Goal: Information Seeking & Learning: Learn about a topic

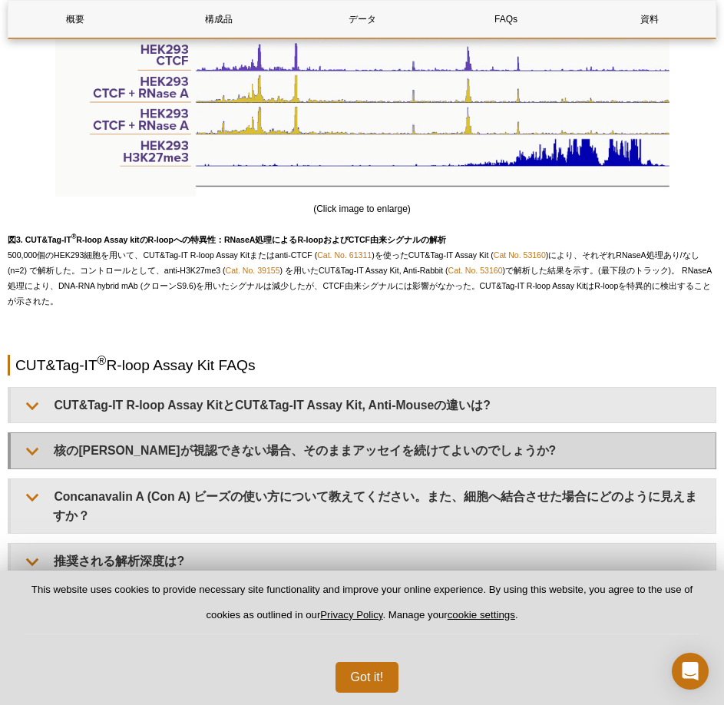
scroll to position [2999, 0]
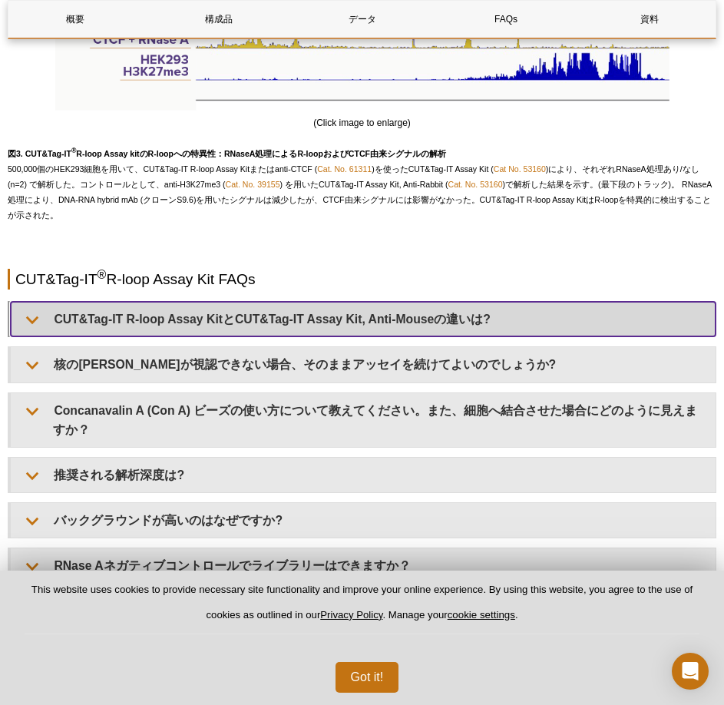
click at [243, 313] on summary "CUT&Tag-IT R-loop Assay KitとCUT&Tag-IT Assay Kit, Anti-Mouseの違いは?" at bounding box center [363, 319] width 705 height 35
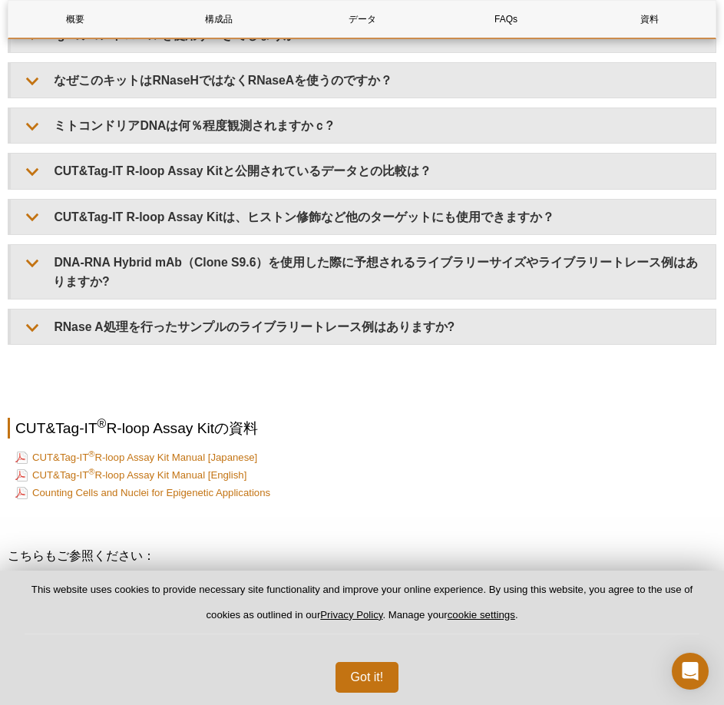
scroll to position [3843, 0]
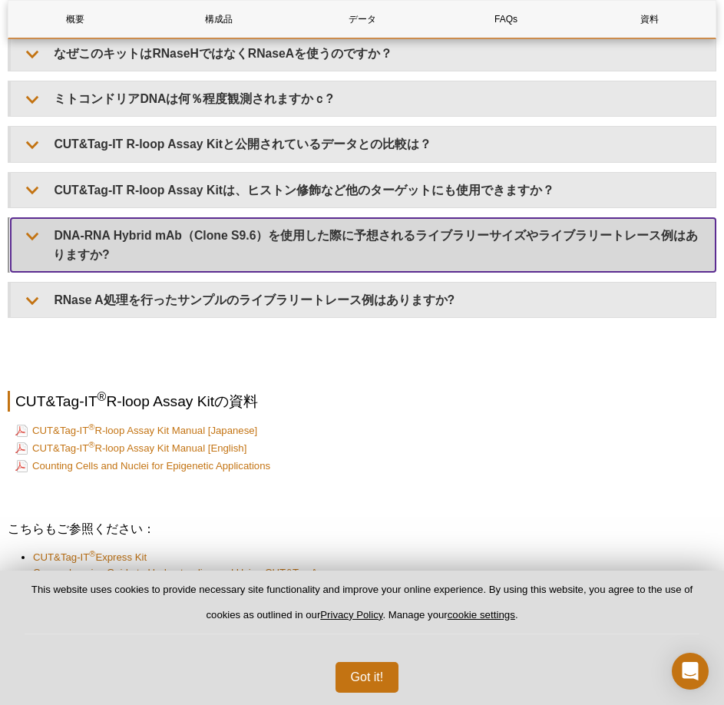
click at [206, 220] on summary "DNA-RNA Hybrid mAb（Clone S9.6）を使用した際に予想されるライブラリーサイズやライブラリートレース例はありますか?" at bounding box center [363, 245] width 705 height 54
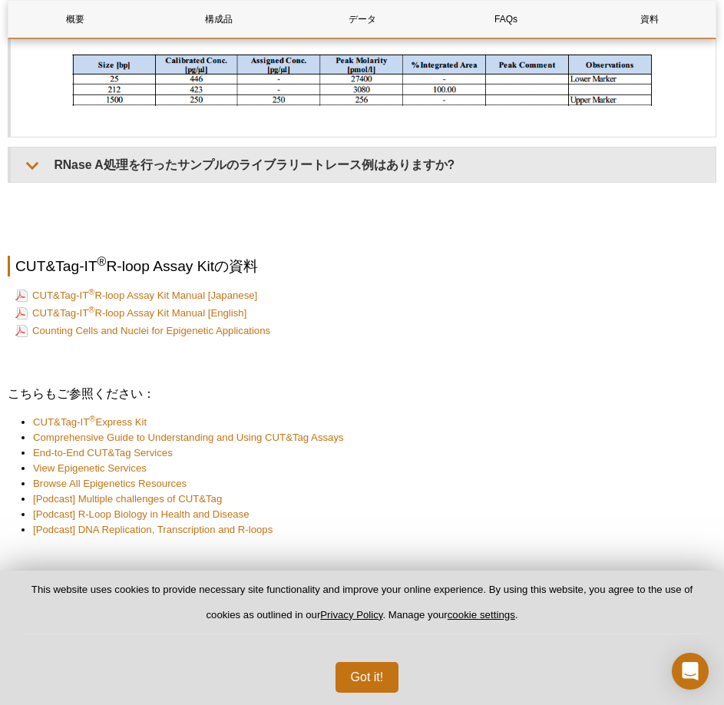
scroll to position [4458, 0]
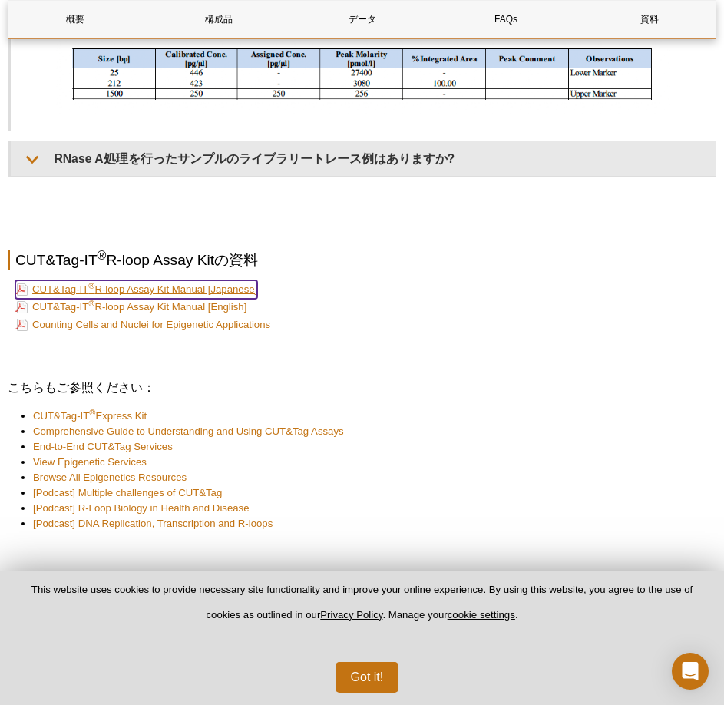
click at [183, 280] on link "CUT&Tag-IT ® R-loop Assay Kit Manual [Japanese]" at bounding box center [136, 289] width 242 height 18
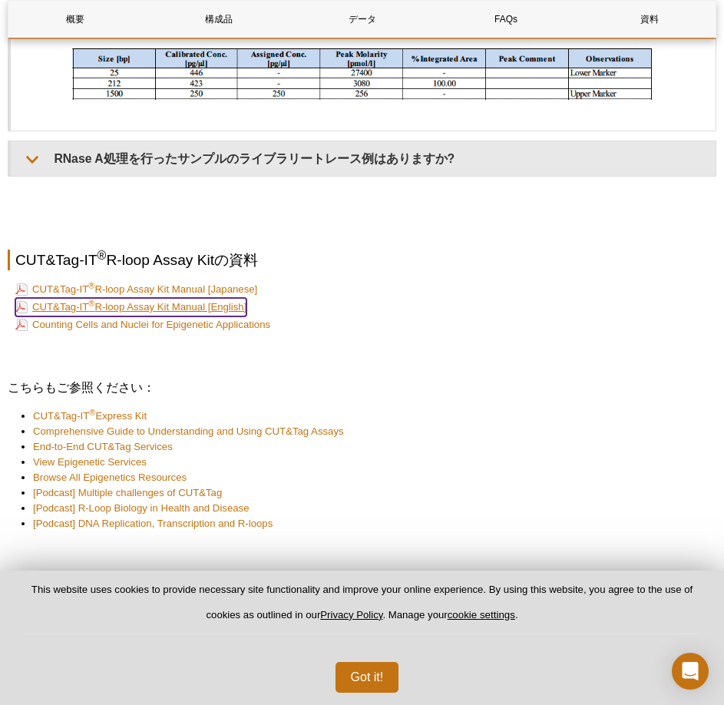
click at [225, 298] on link "CUT&Tag-IT ® R-loop Assay Kit Manual [English]" at bounding box center [130, 307] width 231 height 18
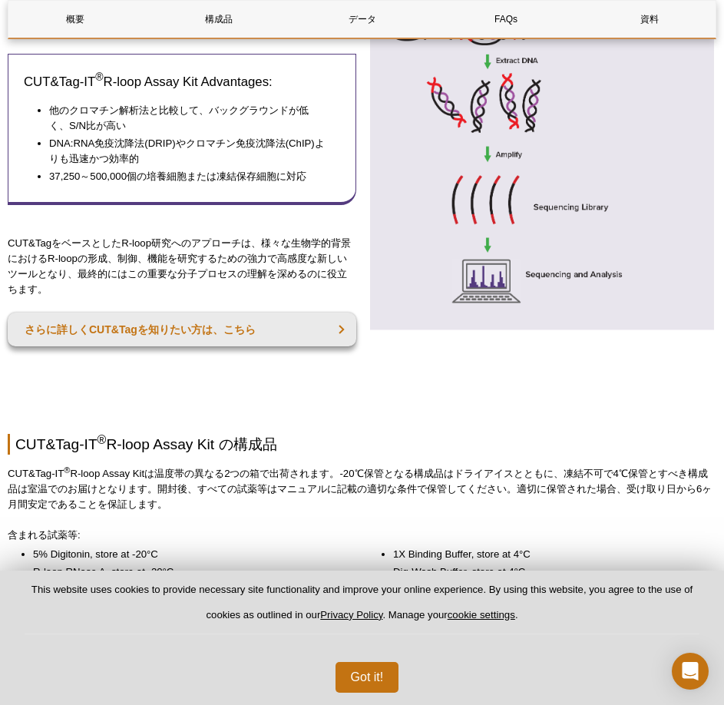
scroll to position [820, 0]
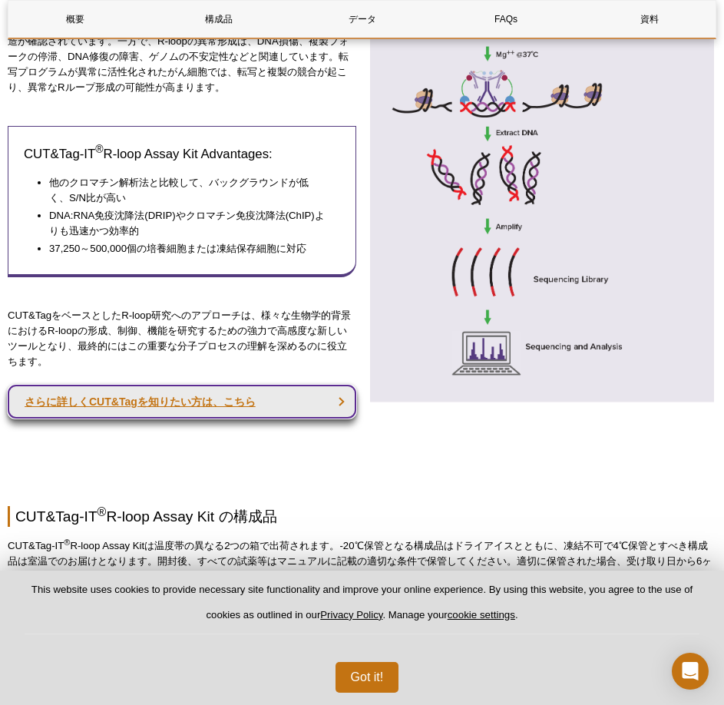
click at [282, 395] on link "さらに詳しくCUT&Tagを知りたい方は、こちら" at bounding box center [182, 402] width 349 height 34
click at [222, 401] on link "さらに詳しくCUT&Tagを知りたい方は、こちら" at bounding box center [182, 402] width 349 height 34
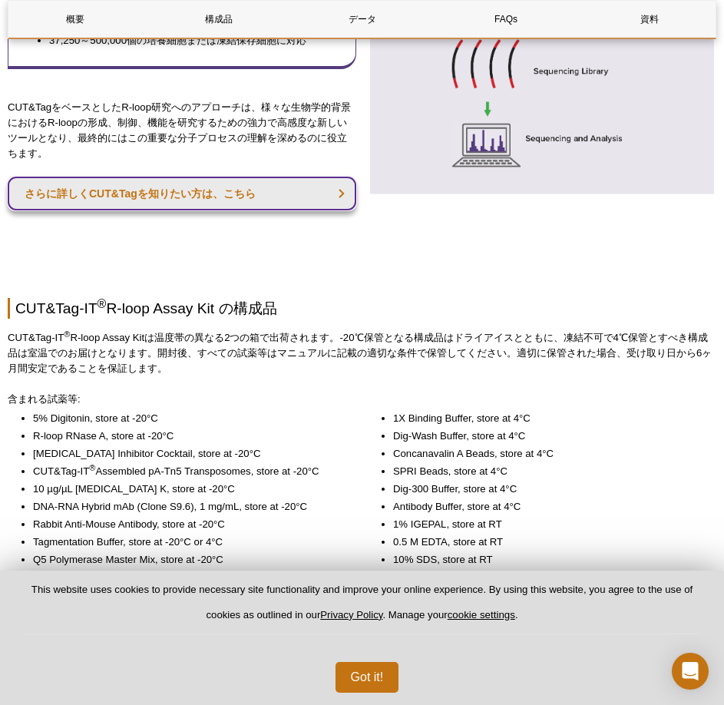
scroll to position [1050, 0]
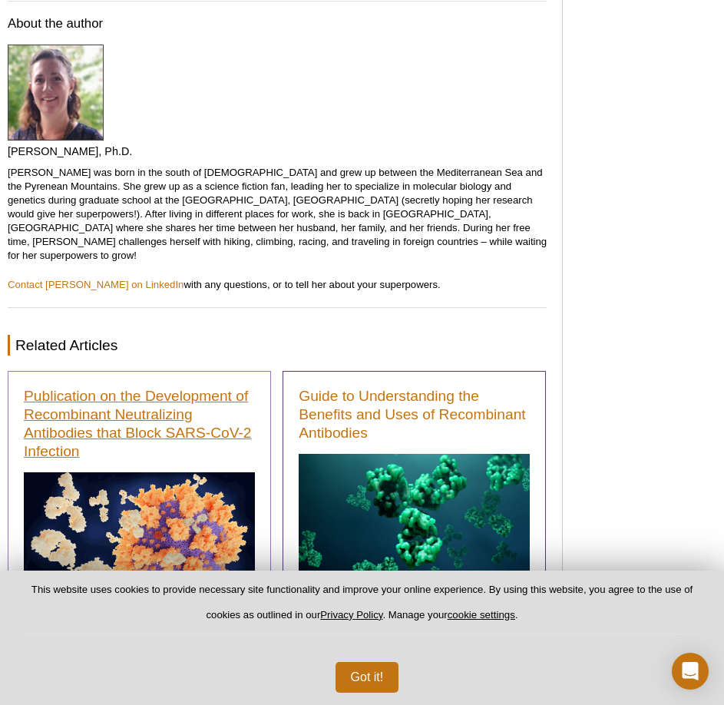
scroll to position [7986, 0]
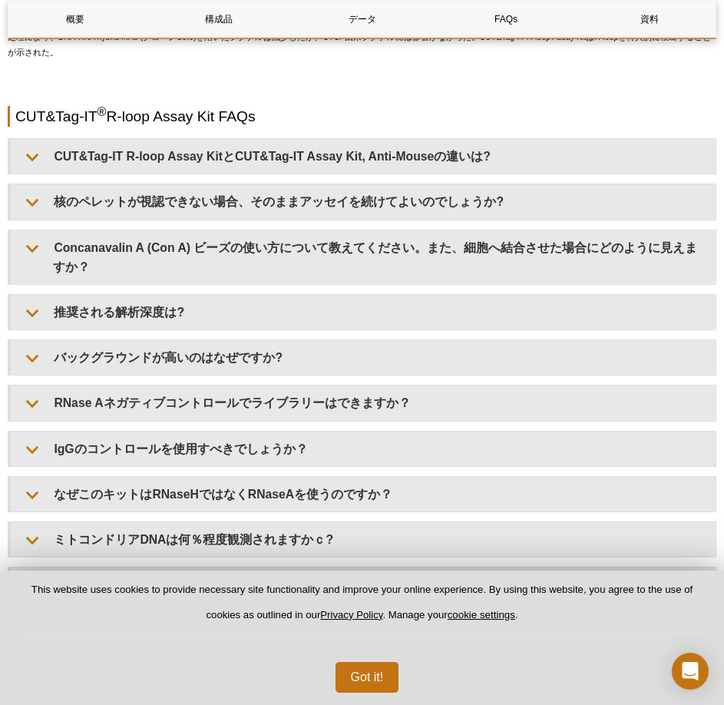
scroll to position [3188, 0]
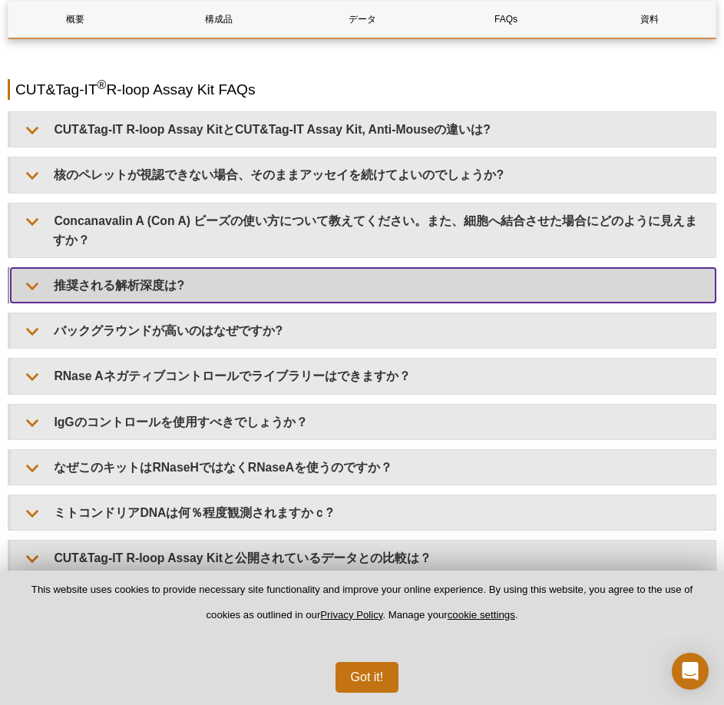
click at [154, 268] on summary "推奨される解析深度は?" at bounding box center [363, 285] width 705 height 35
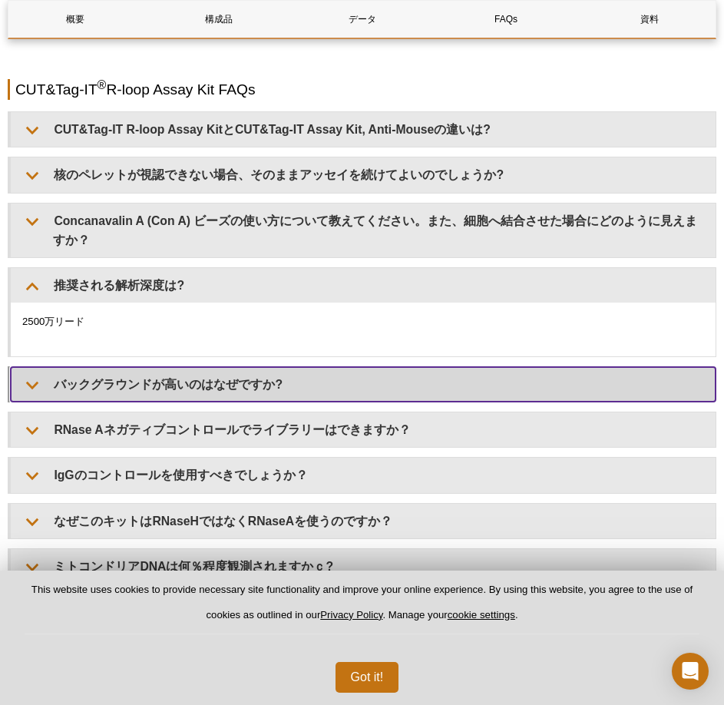
click at [149, 367] on summary "バックグラウンドが高いのはなぜですか?" at bounding box center [363, 384] width 705 height 35
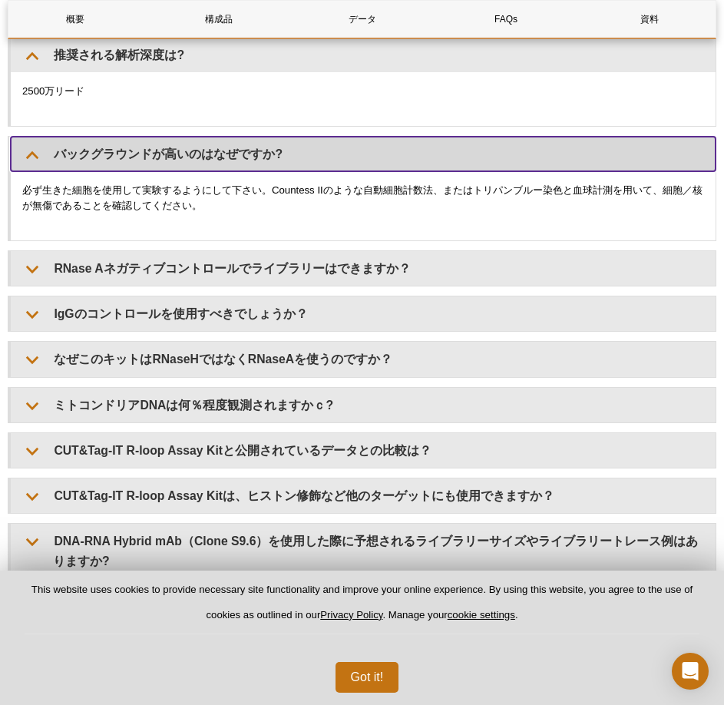
scroll to position [3495, 0]
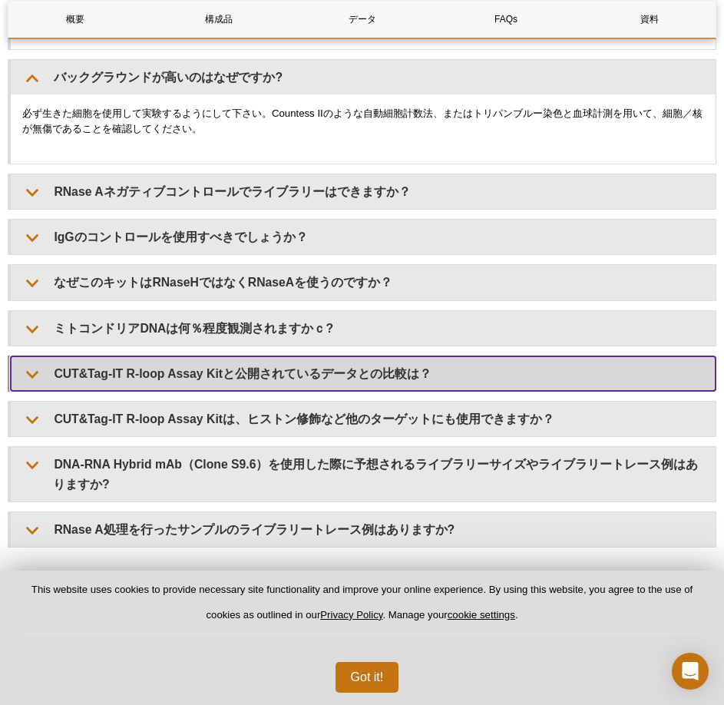
click at [223, 356] on summary "CUT&Tag-IT R-loop Assay Kitと公開されているデータとの比較は？" at bounding box center [363, 373] width 705 height 35
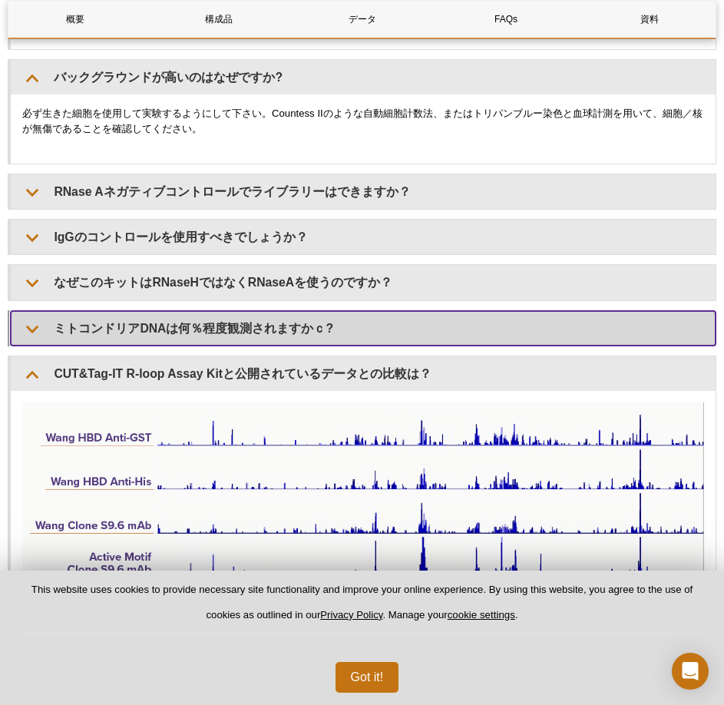
click at [220, 319] on summary "ミトコンドリアDNAは何％程度観測されますかｃ?" at bounding box center [363, 328] width 705 height 35
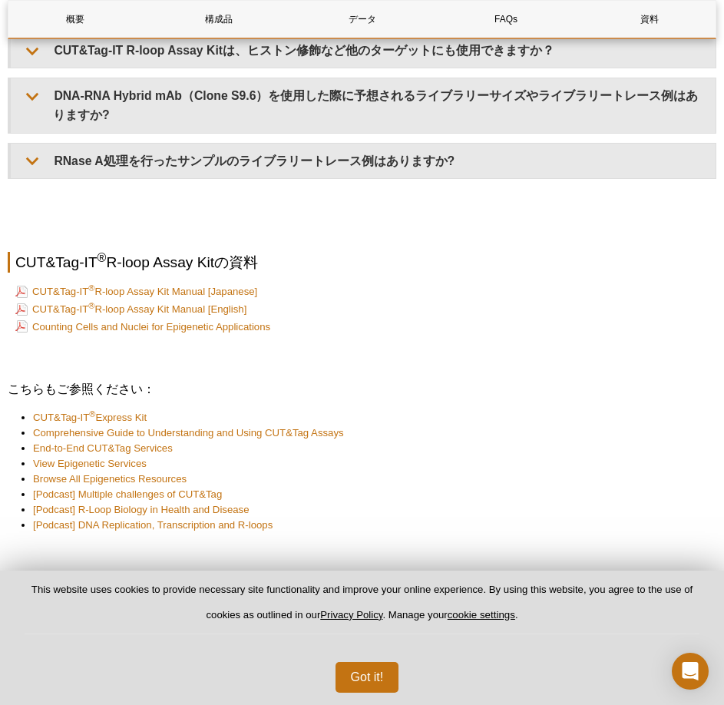
scroll to position [4570, 0]
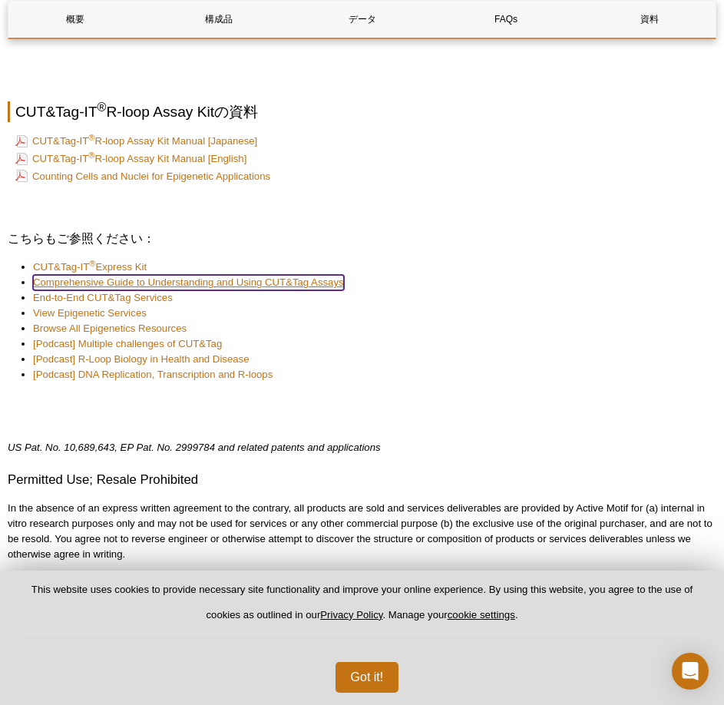
click at [141, 275] on link "Comprehensive Guide to Understanding and Using CUT&Tag Assays" at bounding box center [188, 282] width 311 height 15
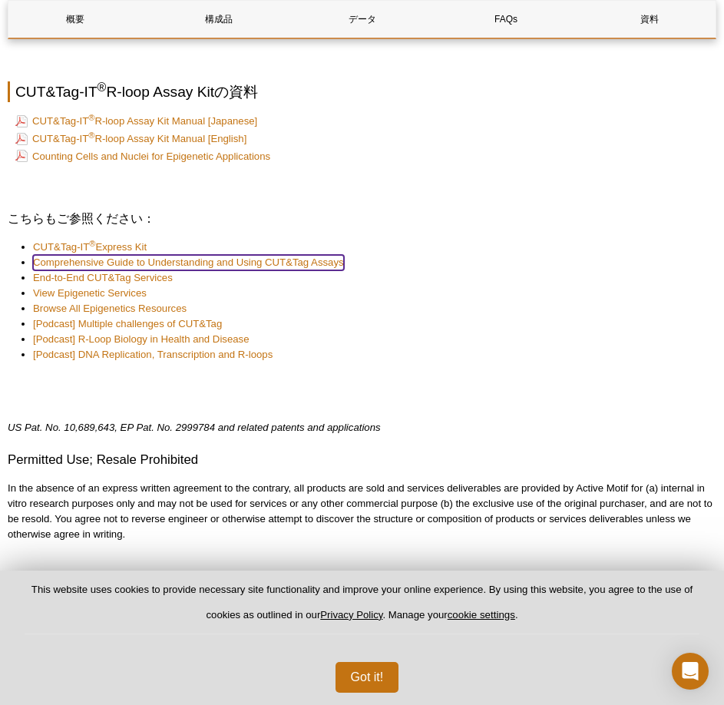
scroll to position [4602, 0]
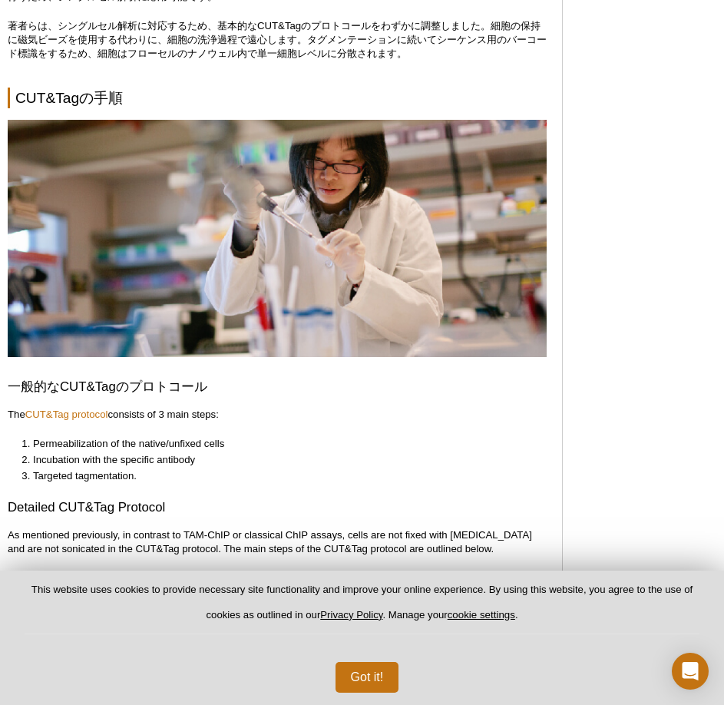
scroll to position [3072, 0]
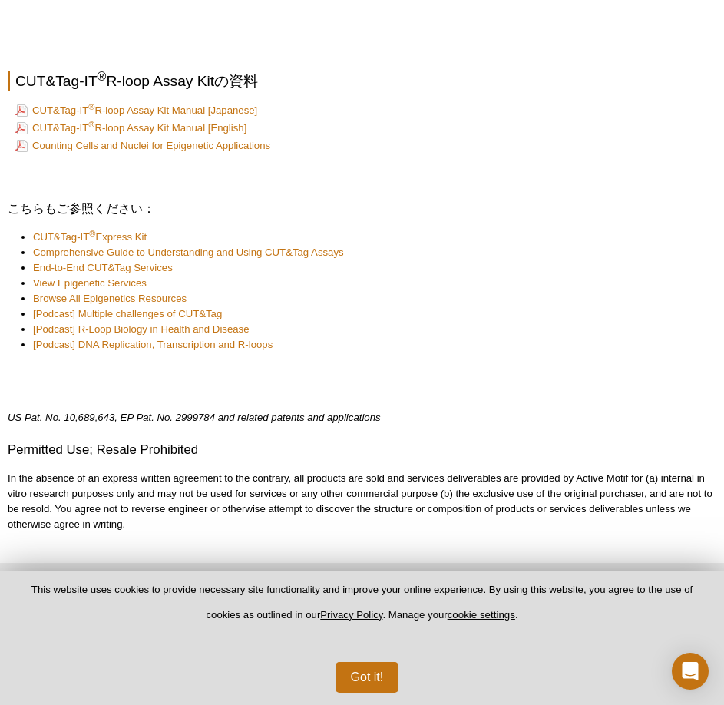
scroll to position [2970, 0]
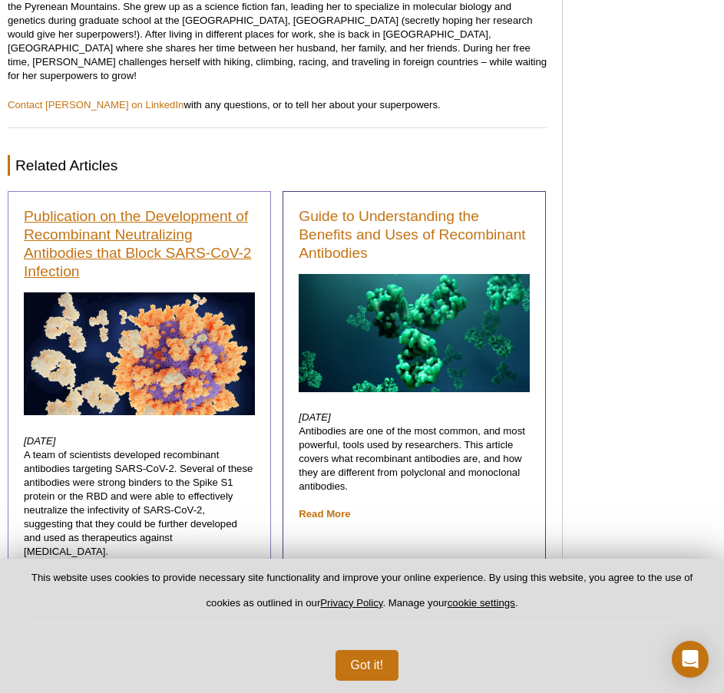
scroll to position [7674, 64]
